Goal: Task Accomplishment & Management: Use online tool/utility

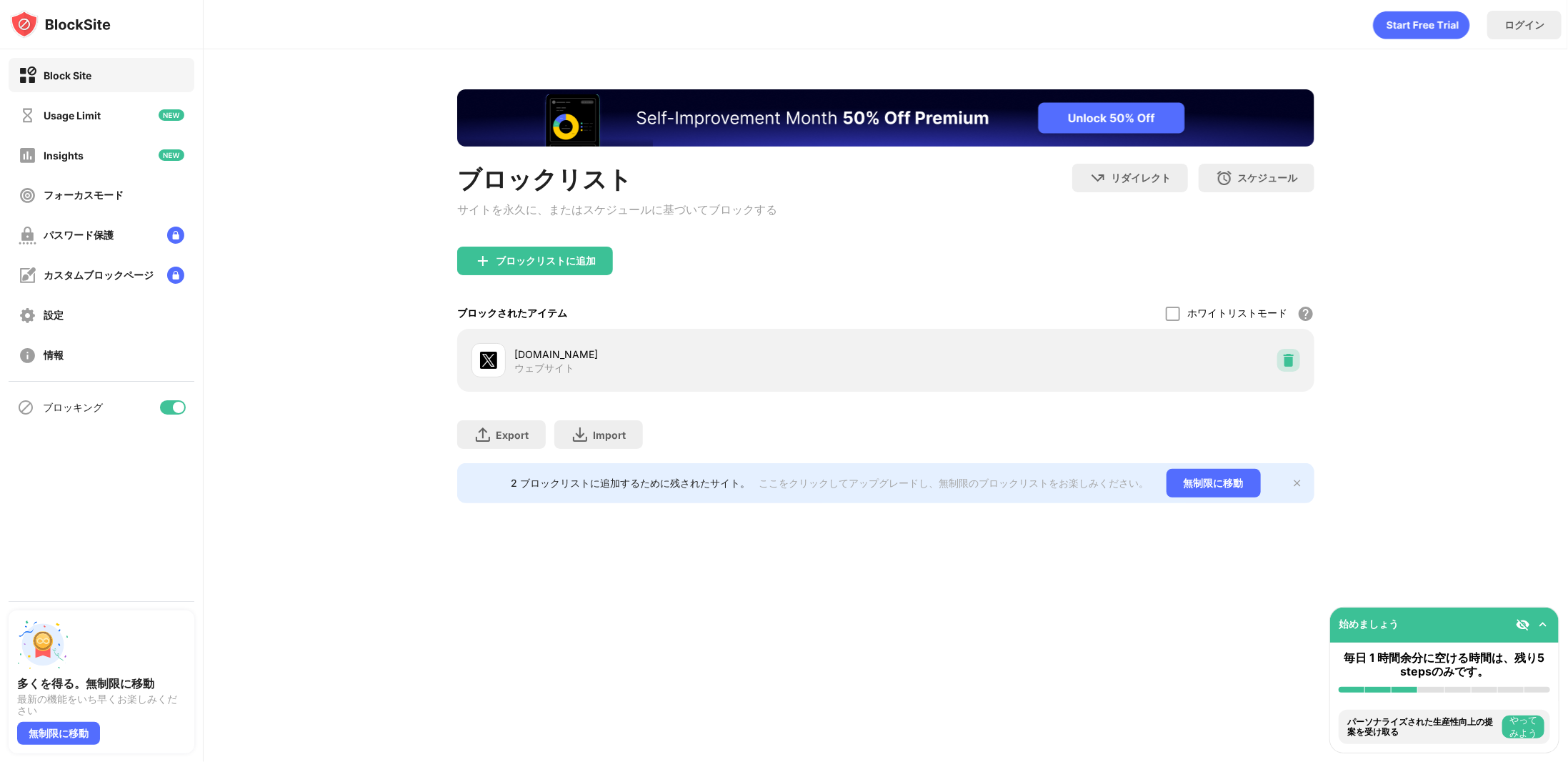
click at [1286, 354] on div at bounding box center [1289, 360] width 23 height 23
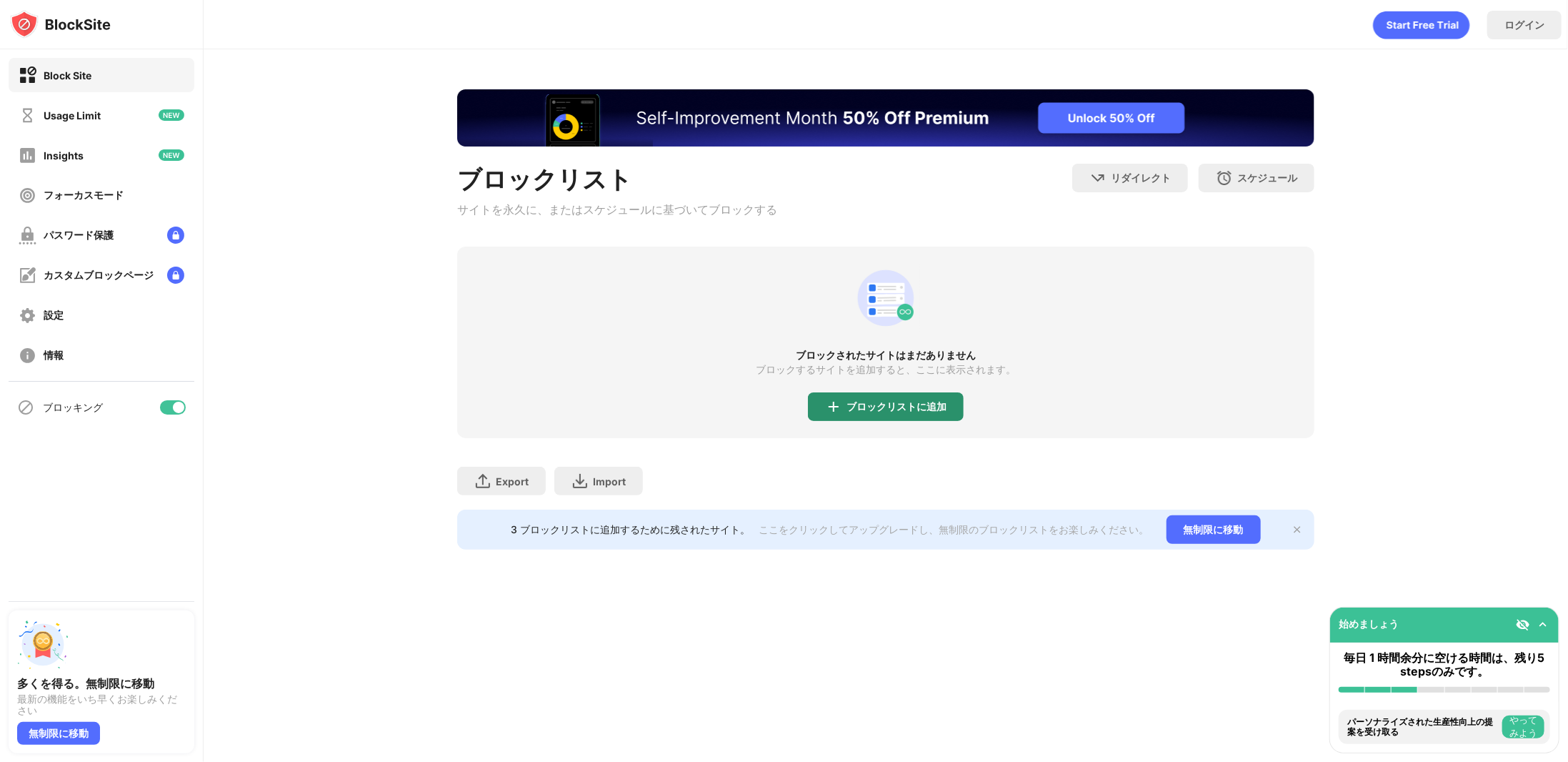
click at [881, 411] on div "ブロックリストに追加" at bounding box center [896, 407] width 100 height 12
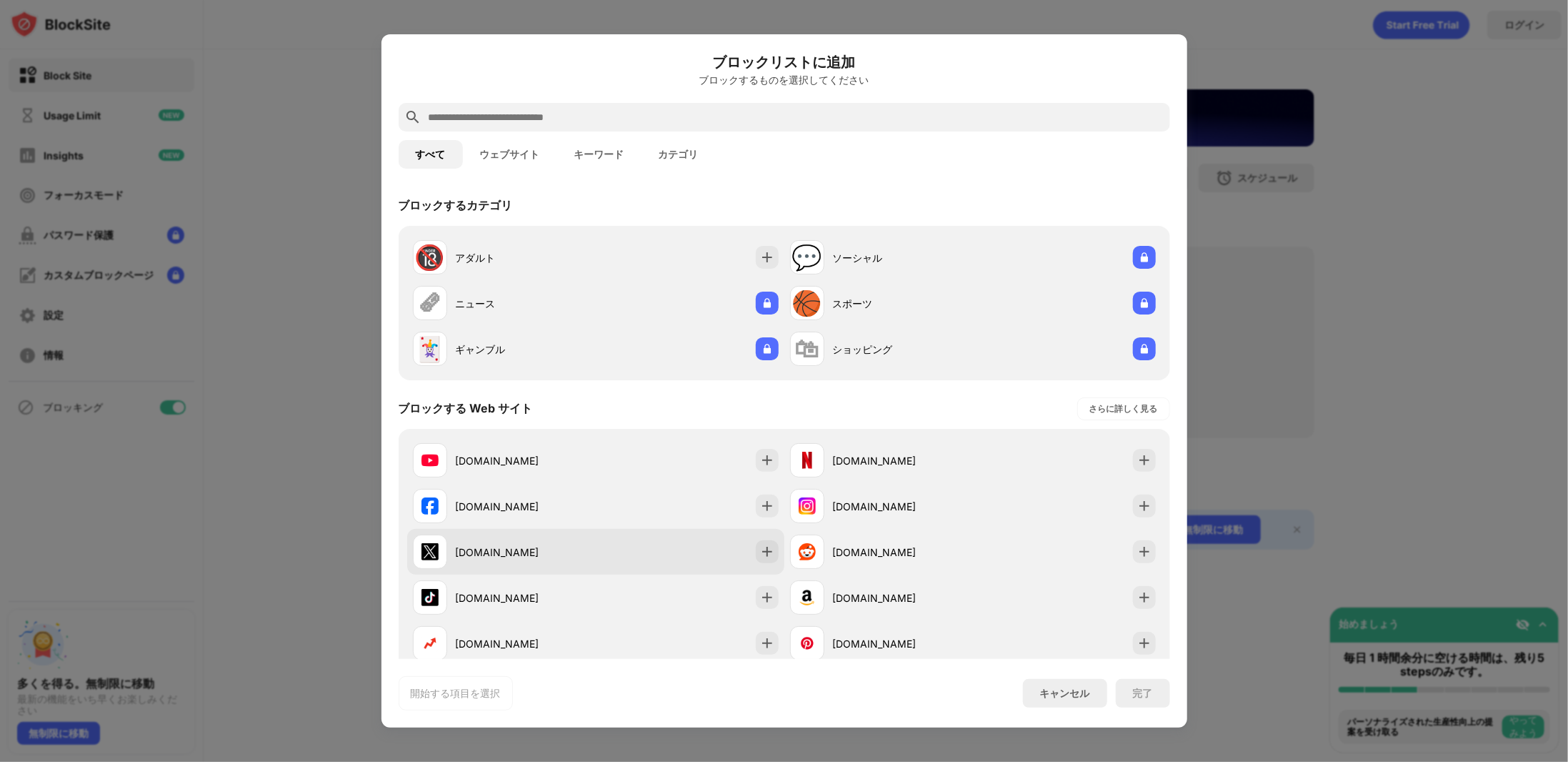
click at [593, 537] on div "x.com" at bounding box center [596, 552] width 377 height 46
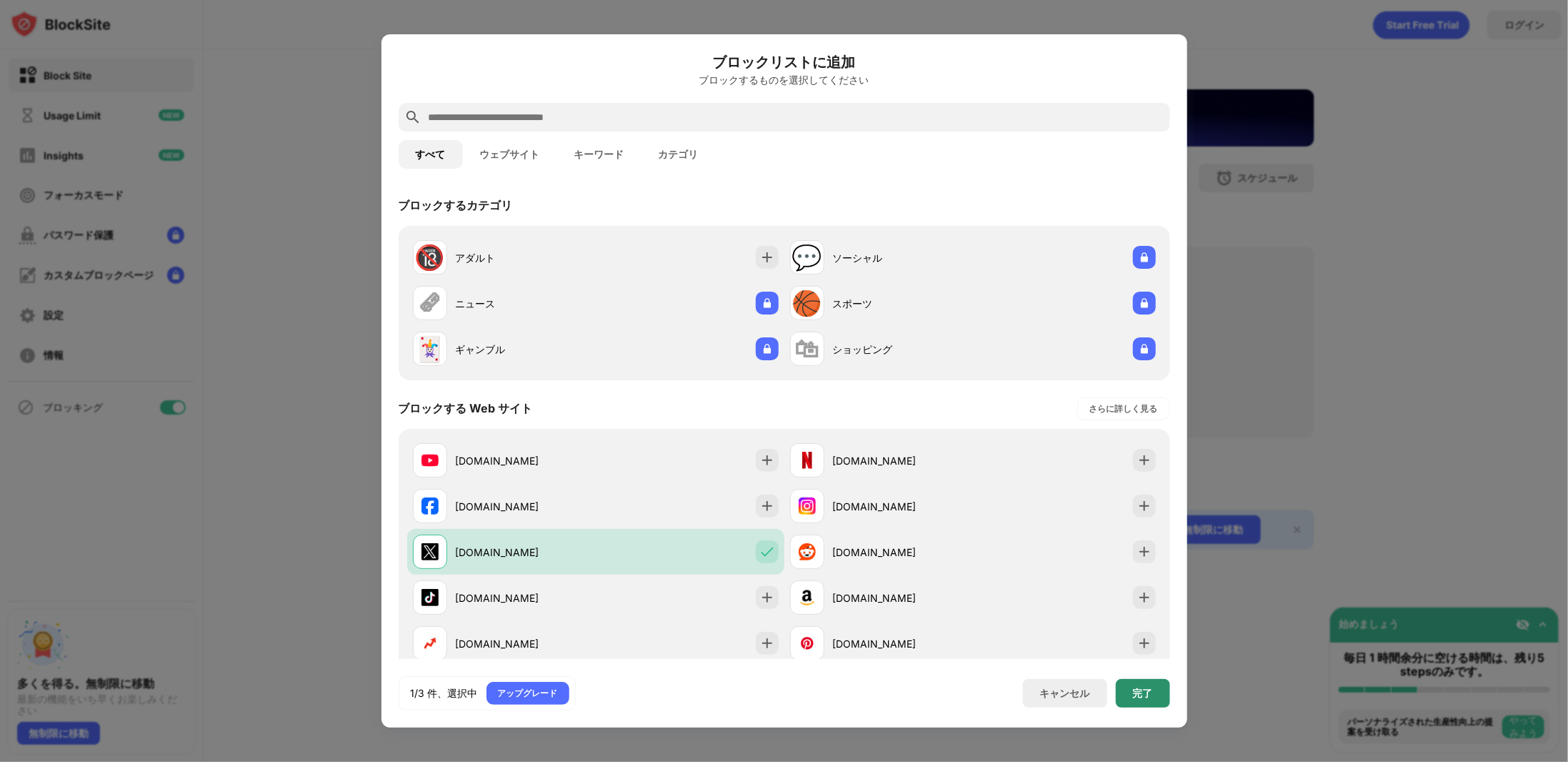
click at [1158, 704] on div "完了" at bounding box center [1143, 693] width 55 height 29
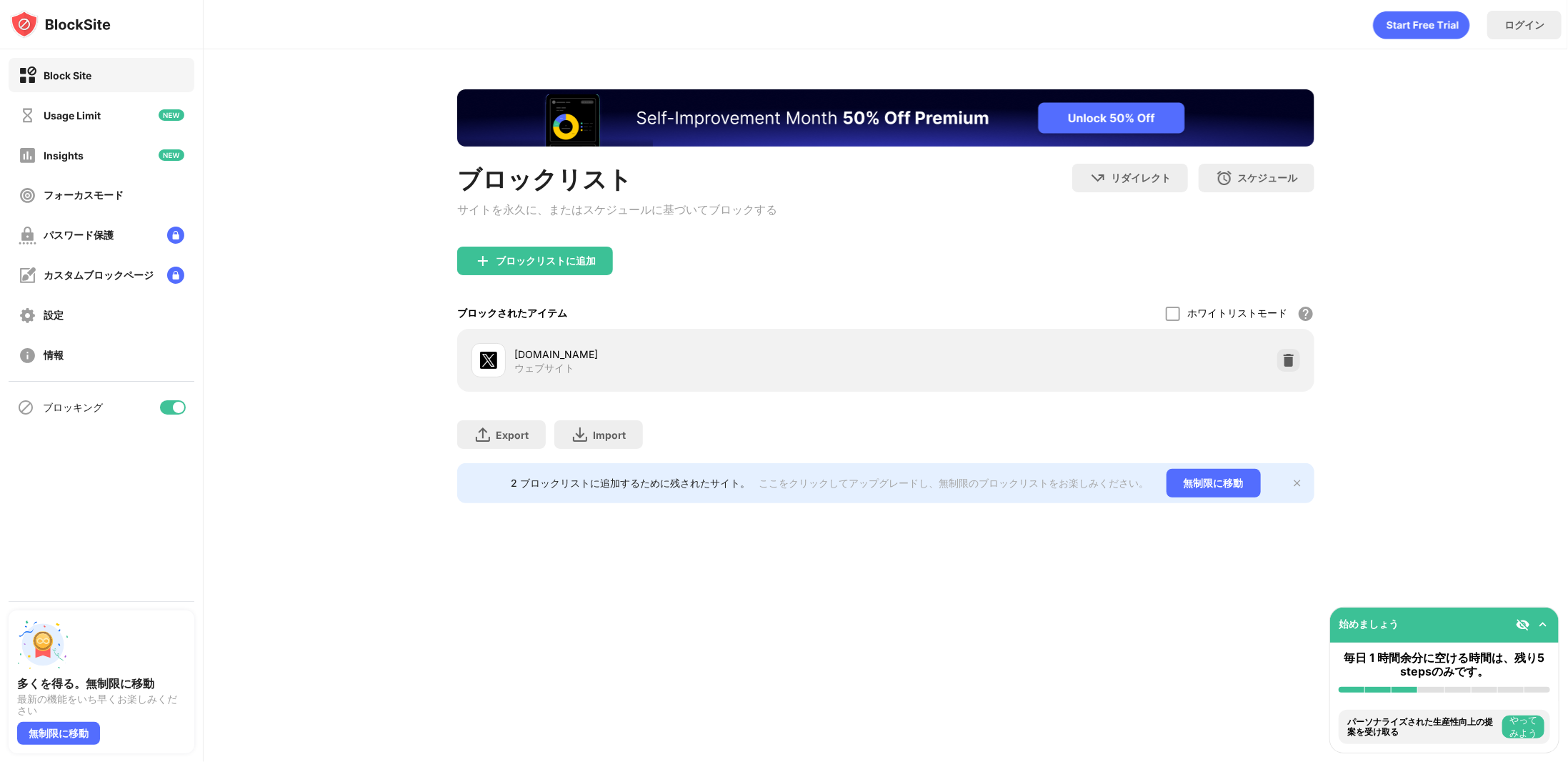
click at [1052, 309] on div "ブロックされたアイテム ホワイトリストモード ホワイトリスト以外のすべての Web サイトをブロックします。ホワイトリスト モードは URL でのみ機能し、カ…" at bounding box center [885, 314] width 857 height 31
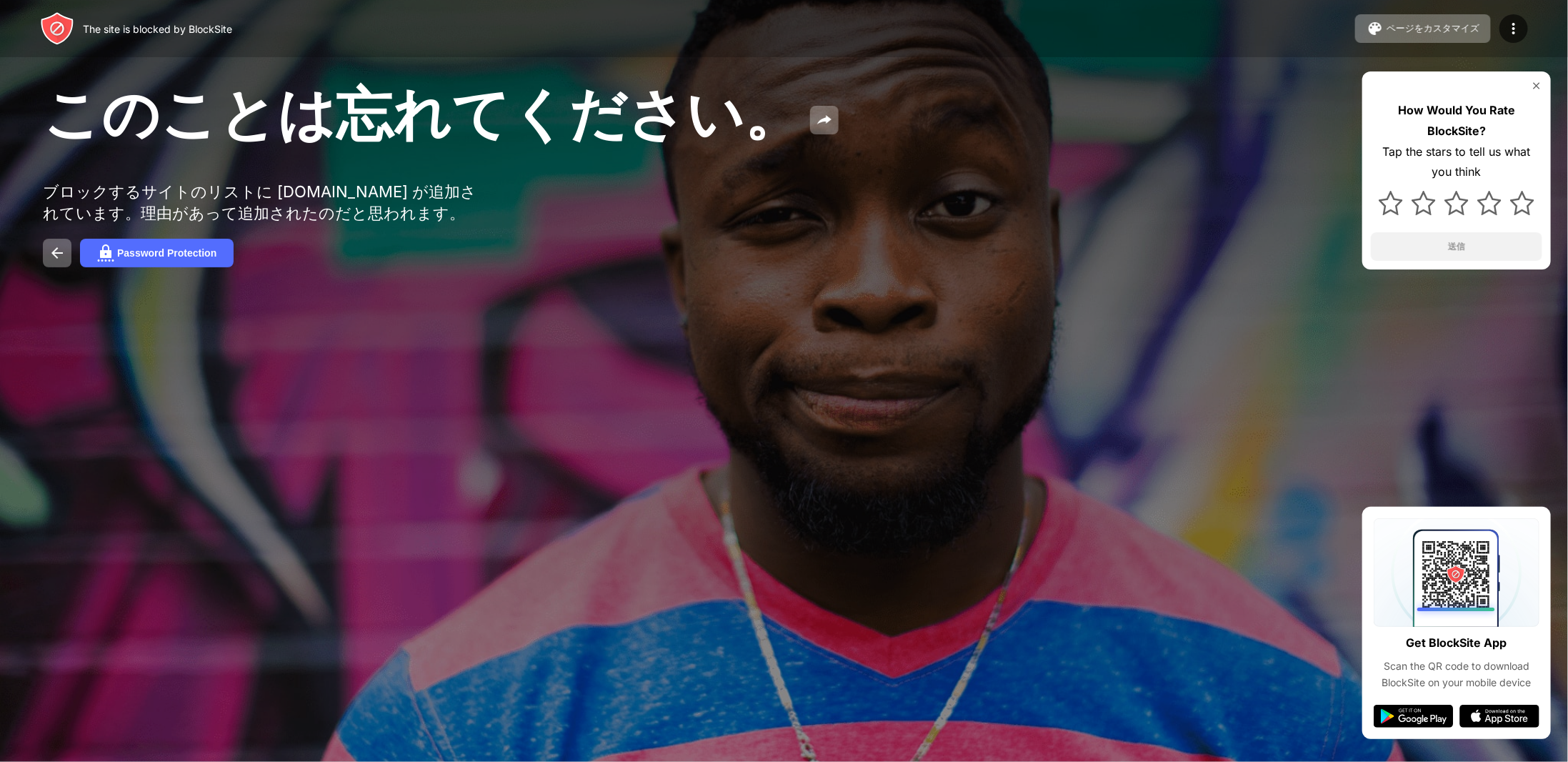
click at [620, 145] on span "このことは忘れてください。" at bounding box center [422, 114] width 759 height 69
